Goal: Transaction & Acquisition: Purchase product/service

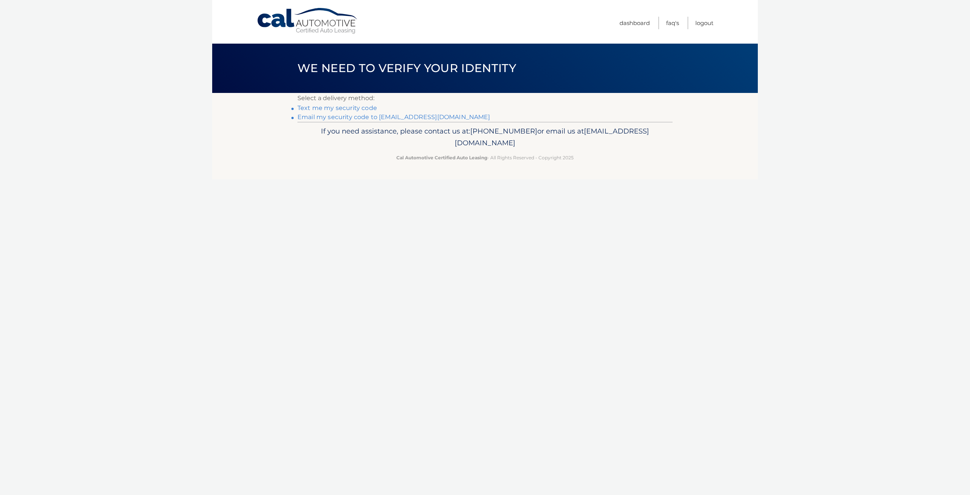
click at [343, 119] on link "Email my security code to [EMAIL_ADDRESS][DOMAIN_NAME]" at bounding box center [393, 116] width 193 height 7
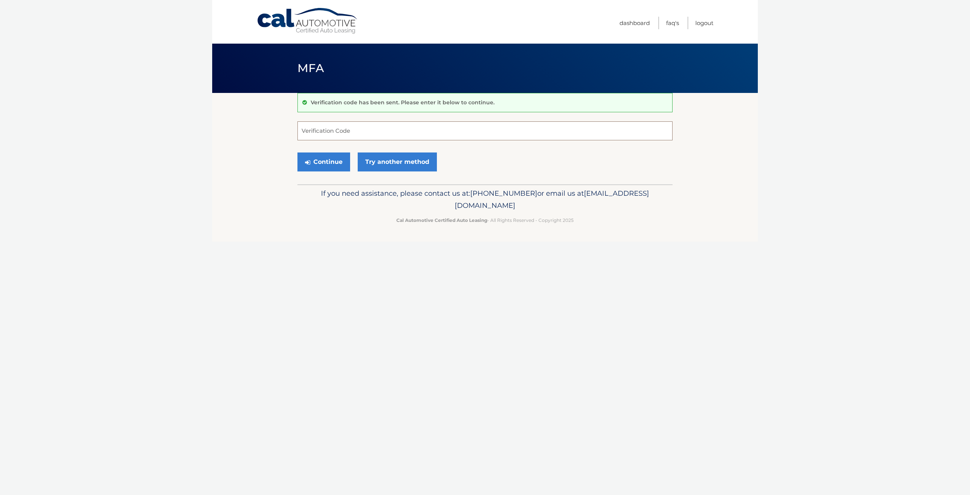
click at [338, 128] on input "Verification Code" at bounding box center [484, 130] width 375 height 19
type input "525871"
click at [329, 160] on button "Continue" at bounding box center [323, 161] width 53 height 19
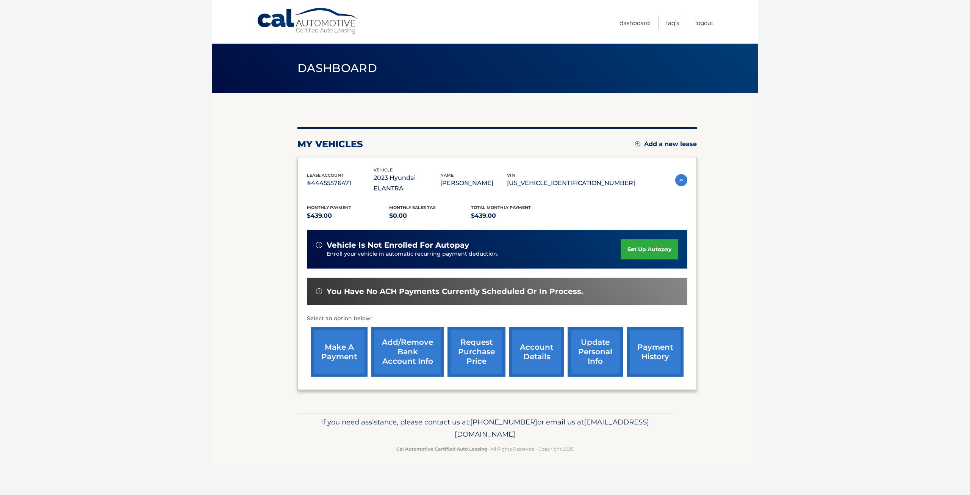
click at [343, 349] on link "make a payment" at bounding box center [339, 352] width 57 height 50
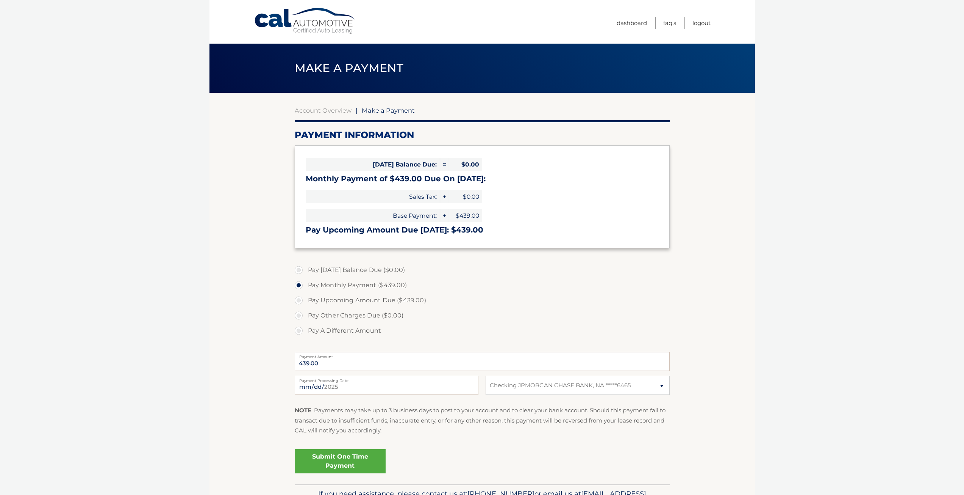
select select "YjUwOWQ4Y2MtY2RkNy00YTc4LWFjMjUtNmYyZmMzMWU5NGVm"
click at [319, 386] on input "2025-09-07" at bounding box center [387, 385] width 184 height 19
type input "2025-09-22"
click at [332, 459] on link "Submit One Time Payment" at bounding box center [340, 461] width 91 height 24
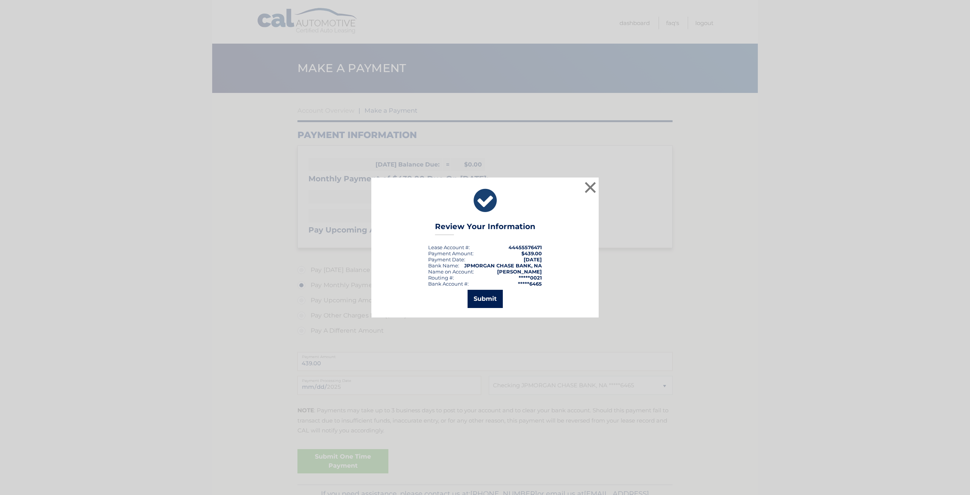
click at [480, 302] on button "Submit" at bounding box center [485, 299] width 35 height 18
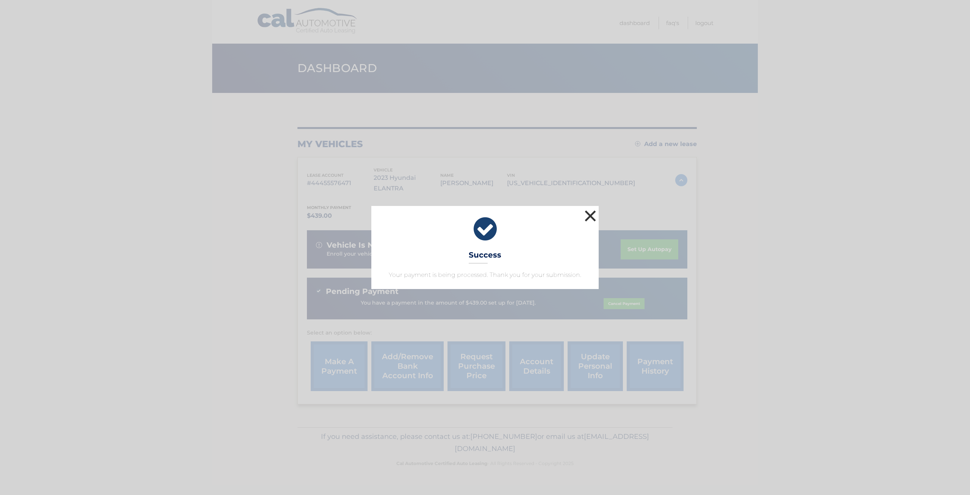
click at [594, 214] on button "×" at bounding box center [590, 215] width 15 height 15
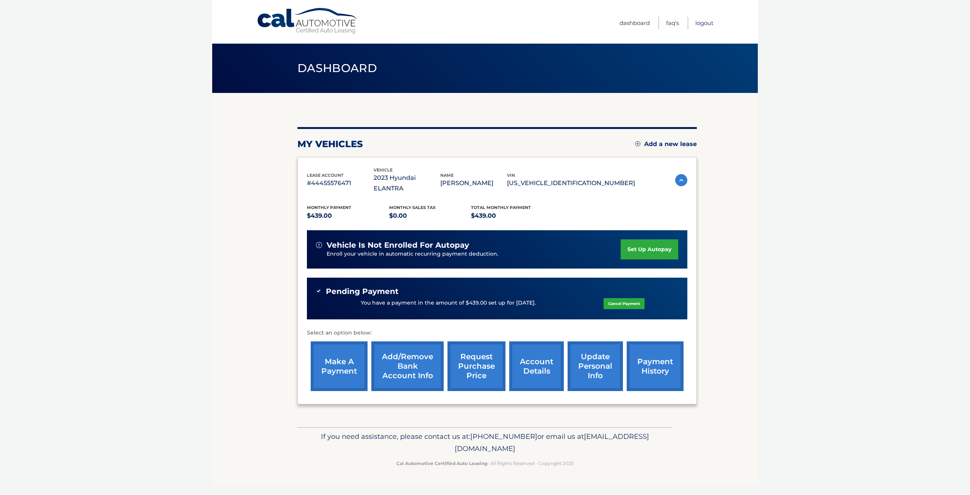
click at [702, 20] on link "Logout" at bounding box center [704, 23] width 18 height 13
